Goal: Information Seeking & Learning: Compare options

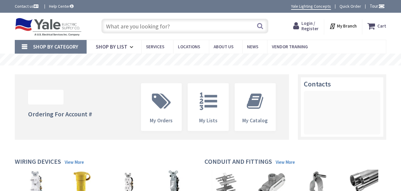
type input "[GEOGRAPHIC_DATA], [GEOGRAPHIC_DATA]"
click at [172, 25] on input "text" at bounding box center [184, 26] width 167 height 15
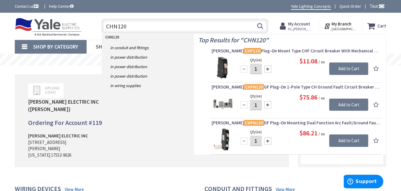
click at [113, 25] on input "CHN120" at bounding box center [184, 26] width 167 height 15
click at [111, 25] on input "CHN120" at bounding box center [184, 26] width 167 height 15
click at [115, 26] on input "CHN120" at bounding box center [184, 26] width 167 height 15
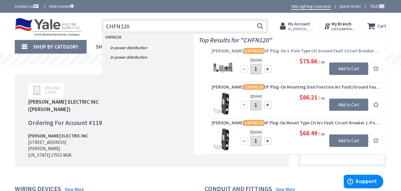
type input "CHFN120"
click at [244, 49] on mark "CHFN120" at bounding box center [254, 50] width 20 height 7
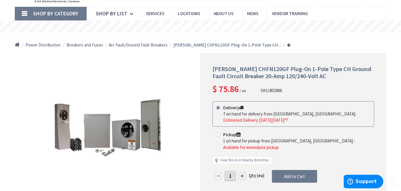
scroll to position [89, 0]
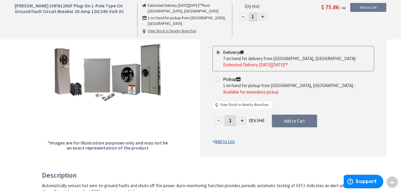
click at [237, 102] on link "View Stock in Nearby Branches" at bounding box center [244, 105] width 48 height 6
select select "data-availability"
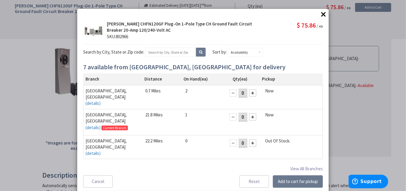
click at [323, 13] on button "×" at bounding box center [323, 14] width 9 height 9
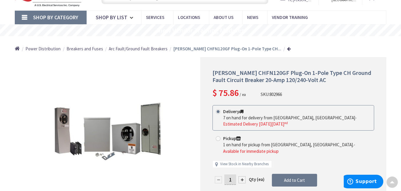
scroll to position [0, 0]
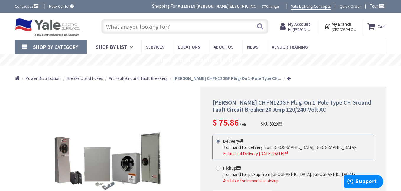
click at [172, 25] on input "text" at bounding box center [184, 26] width 167 height 15
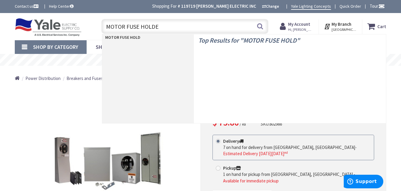
type input "MOTOR FUSE HOLDER"
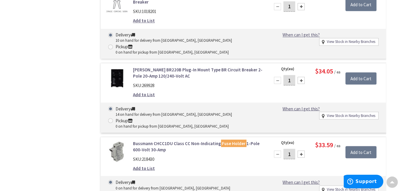
scroll to position [1355, 0]
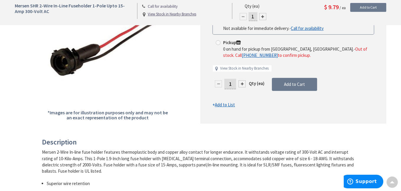
scroll to position [89, 0]
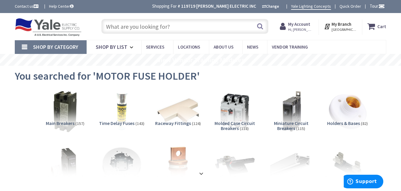
click at [176, 27] on input "text" at bounding box center [184, 26] width 167 height 15
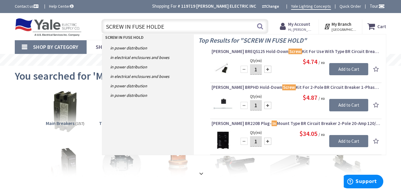
type input "SCREW IN FUSE HOLDER"
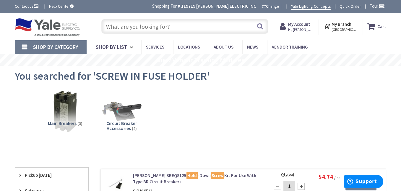
drag, startPoint x: 174, startPoint y: 25, endPoint x: 92, endPoint y: 25, distance: 81.9
click at [92, 25] on div "Toggle Nav Search Cart My Cart Close" at bounding box center [200, 27] width 381 height 20
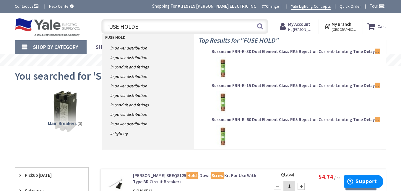
type input "FUSE HOLDER"
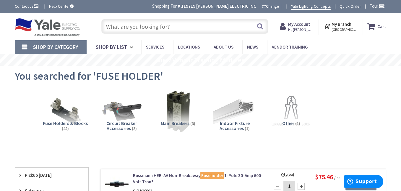
click at [75, 120] on span "Fuse Holders & Blocks" at bounding box center [65, 123] width 45 height 6
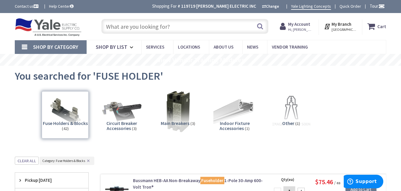
click at [177, 25] on input "text" at bounding box center [184, 26] width 167 height 15
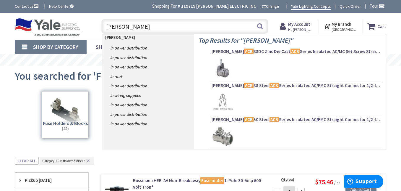
type input "BUSSMAN ABC"
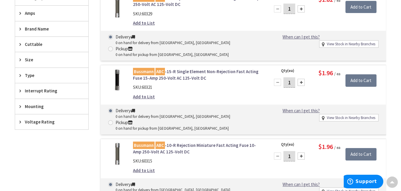
scroll to position [177, 0]
click at [146, 141] on mark "Bussmann" at bounding box center [144, 144] width 22 height 7
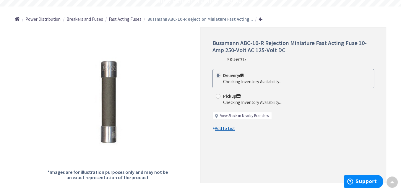
click at [239, 114] on link "View Stock in Nearby Branches" at bounding box center [244, 116] width 48 height 6
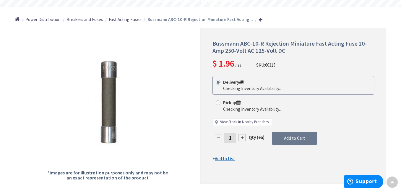
scroll to position [59, 0]
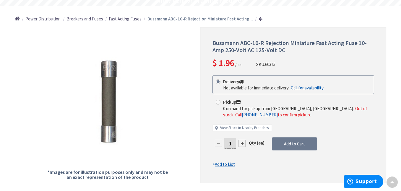
click at [226, 120] on div "Pickup 0 on hand for pickup from Lancaster, PA. - Out of stock. Call +1-717-696…" at bounding box center [294, 108] width 162 height 25
click at [231, 128] on link "View Stock in Nearby Branches" at bounding box center [244, 128] width 48 height 6
select select "data-availability"
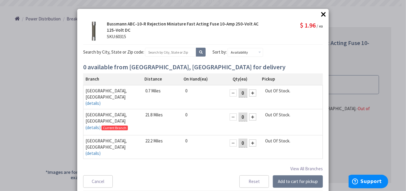
click at [322, 15] on button "×" at bounding box center [323, 14] width 9 height 9
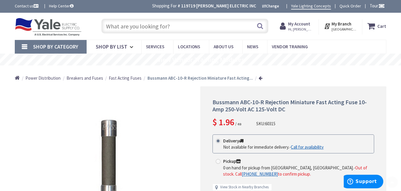
scroll to position [0, 0]
click at [176, 26] on input "text" at bounding box center [184, 26] width 167 height 15
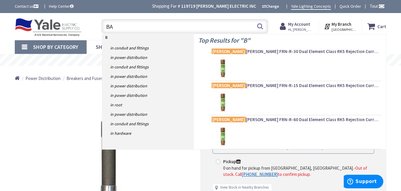
type input "B"
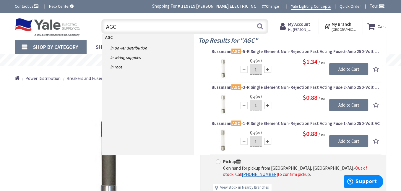
type input "AGC"
click at [210, 171] on div "Bussmann ABC-10-R Rejection Miniature Fast Acting Fuse 10-Amp 250-Volt AC 125-V…" at bounding box center [293, 165] width 186 height 156
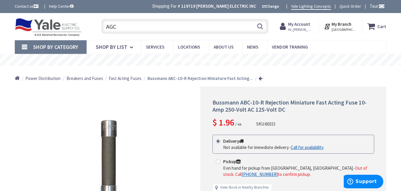
drag, startPoint x: 106, startPoint y: 27, endPoint x: 133, endPoint y: 27, distance: 26.6
click at [133, 27] on input "AGC" at bounding box center [184, 26] width 167 height 15
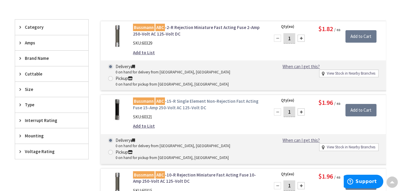
scroll to position [148, 0]
click at [182, 98] on link "Bussmann ABC -15-R Single Element Non-Rejection Fast Acting Fuse 15-Amp 250-Vol…" at bounding box center [198, 104] width 130 height 13
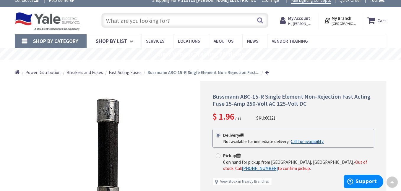
scroll to position [0, 0]
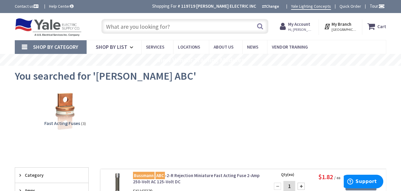
click at [181, 27] on input "text" at bounding box center [184, 26] width 167 height 15
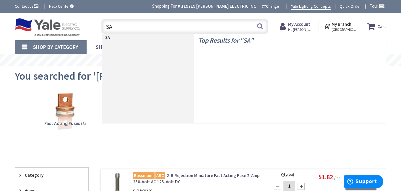
type input "S"
type input "AGC"
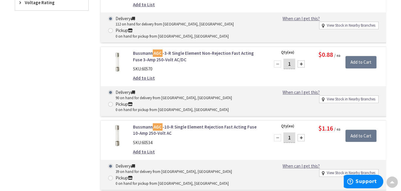
scroll to position [355, 0]
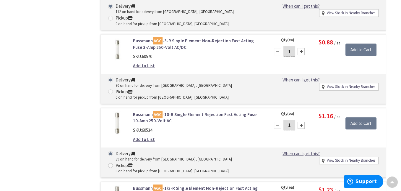
click at [178, 111] on link "Bussmann AGC -10-R Single Element Rejection Fast Acting Fuse 10-Amp 250-Volt AC" at bounding box center [198, 117] width 130 height 13
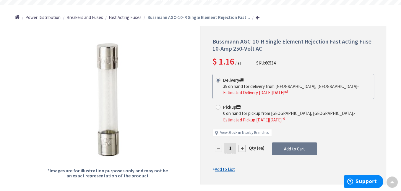
scroll to position [59, 0]
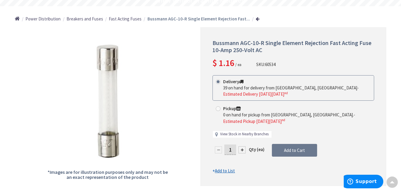
click at [238, 132] on link "View Stock in Nearby Branches" at bounding box center [244, 134] width 48 height 6
select select "data-availability"
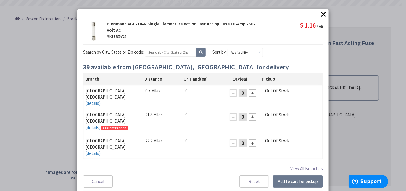
click at [319, 14] on button "×" at bounding box center [323, 14] width 9 height 9
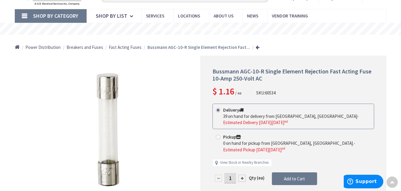
scroll to position [0, 0]
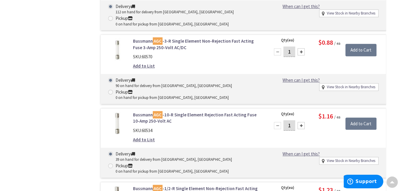
scroll to position [384, 0]
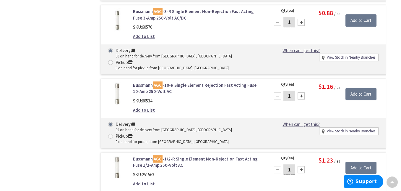
click at [190, 82] on link "Bussmann AGC -10-R Single Element Rejection Fast Acting Fuse 10-Amp 250-Volt AC" at bounding box center [198, 88] width 130 height 13
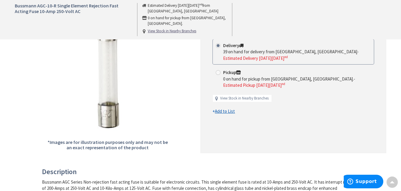
scroll to position [89, 0]
click at [232, 98] on link "View Stock in Nearby Branches" at bounding box center [244, 99] width 48 height 6
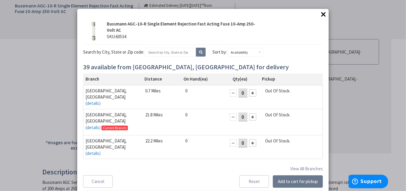
click at [321, 13] on button "×" at bounding box center [323, 14] width 9 height 9
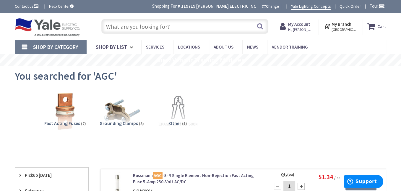
click at [178, 27] on input "text" at bounding box center [184, 26] width 167 height 15
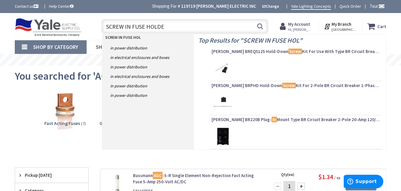
type input "SCREW IN FUSE HOLDER"
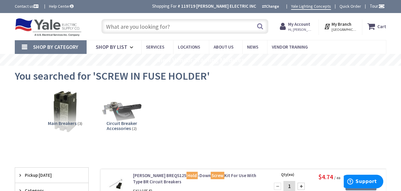
click at [172, 25] on input "text" at bounding box center [184, 26] width 167 height 15
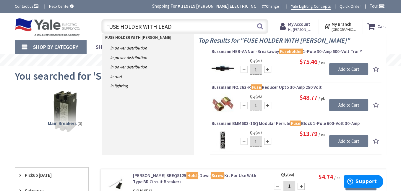
type input "FUSE HOLDER WITH LEADS"
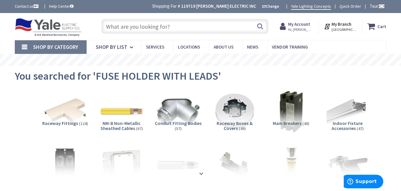
click at [175, 27] on input "text" at bounding box center [184, 26] width 167 height 15
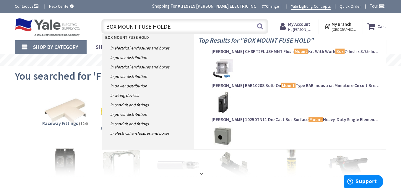
type input "BOX MOUNT FUSE HOLDER"
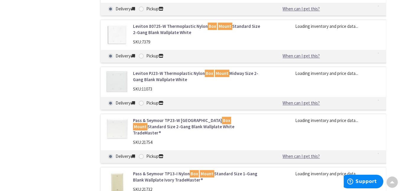
scroll to position [1114, 0]
